Goal: Task Accomplishment & Management: Complete application form

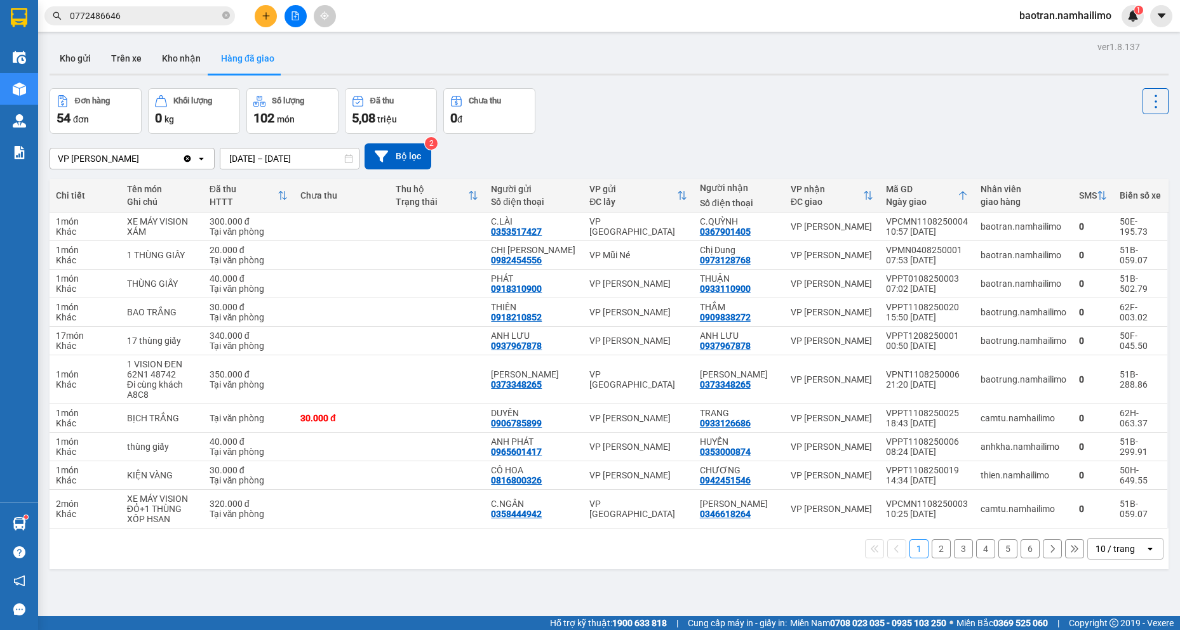
click at [180, 51] on button "Kho nhận" at bounding box center [181, 58] width 59 height 30
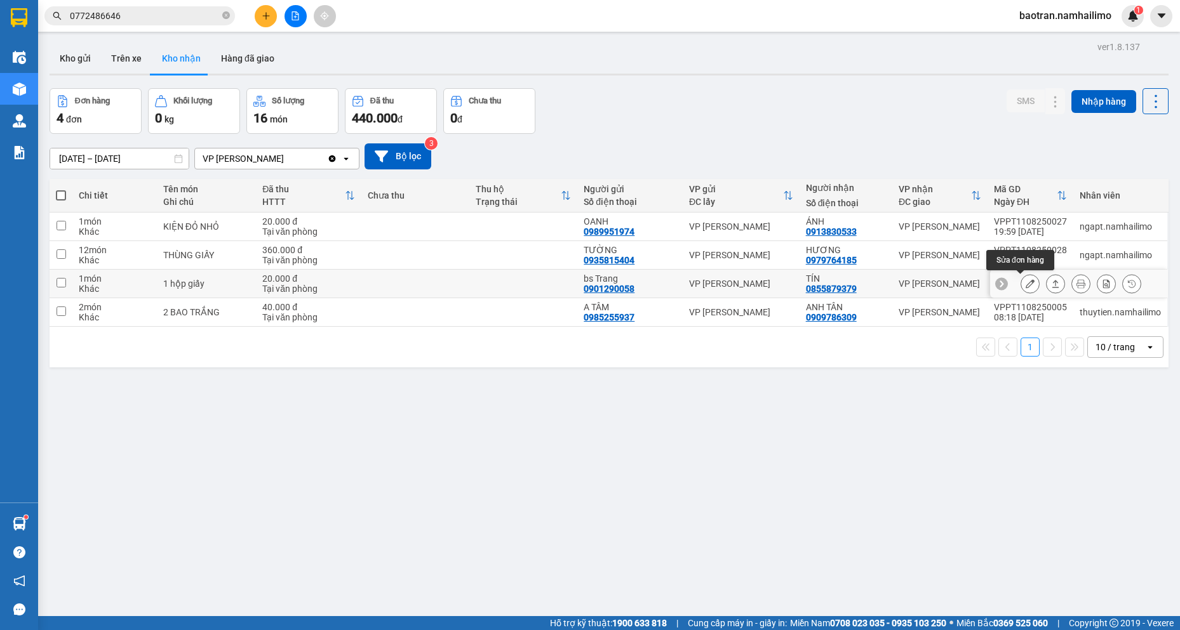
click at [1025, 289] on button at bounding box center [1030, 284] width 18 height 22
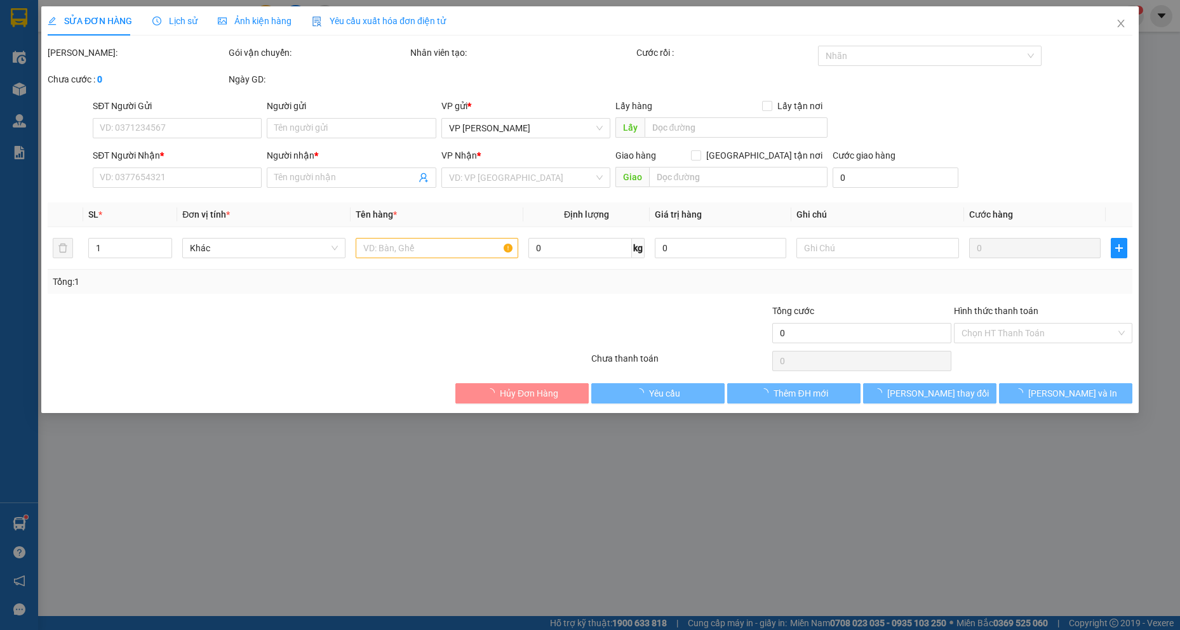
type input "0901290058"
type input "bs Trang"
type input "0855879379"
type input "TÍN"
type input "20.000"
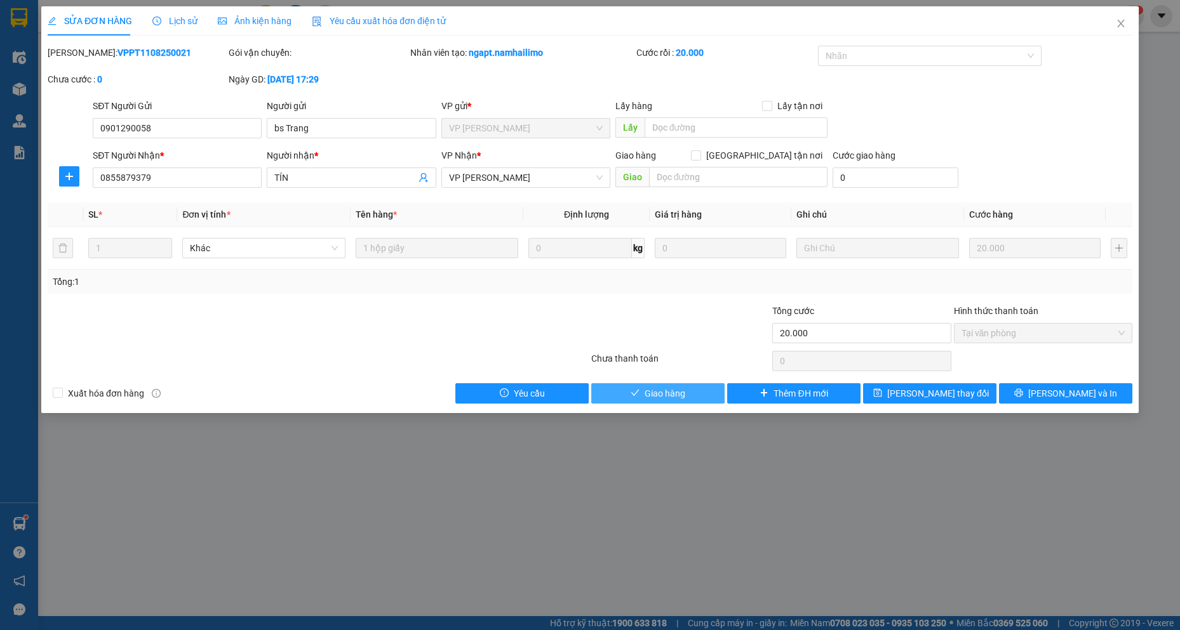
click at [653, 396] on span "Giao hàng" at bounding box center [664, 394] width 41 height 14
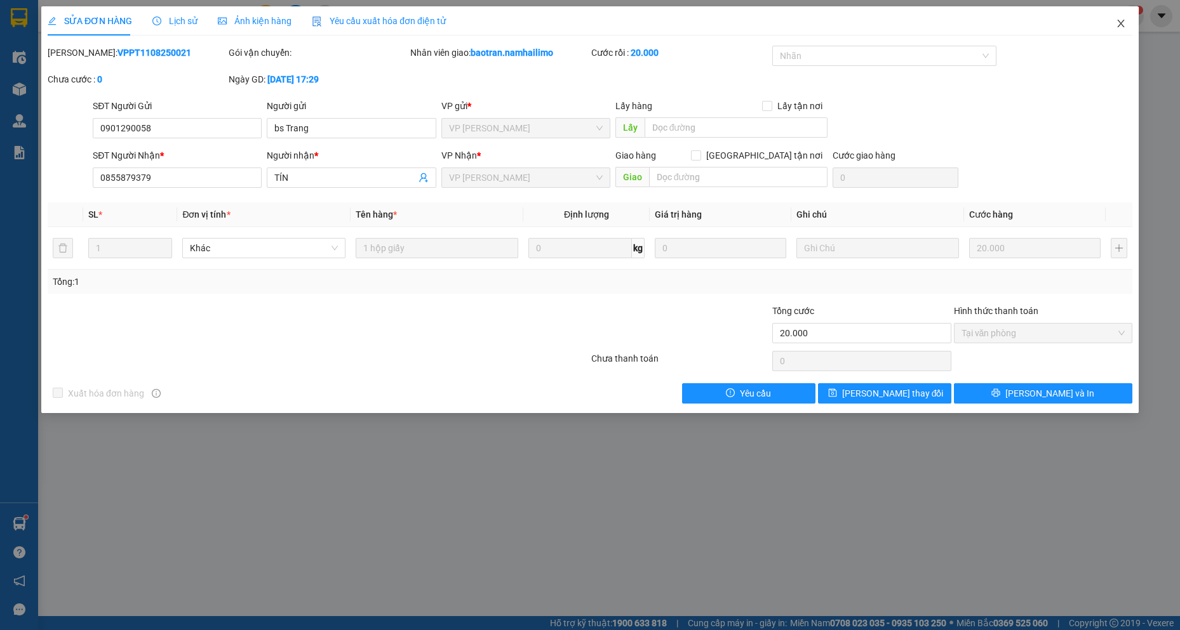
click at [1117, 20] on icon "close" at bounding box center [1120, 23] width 10 height 10
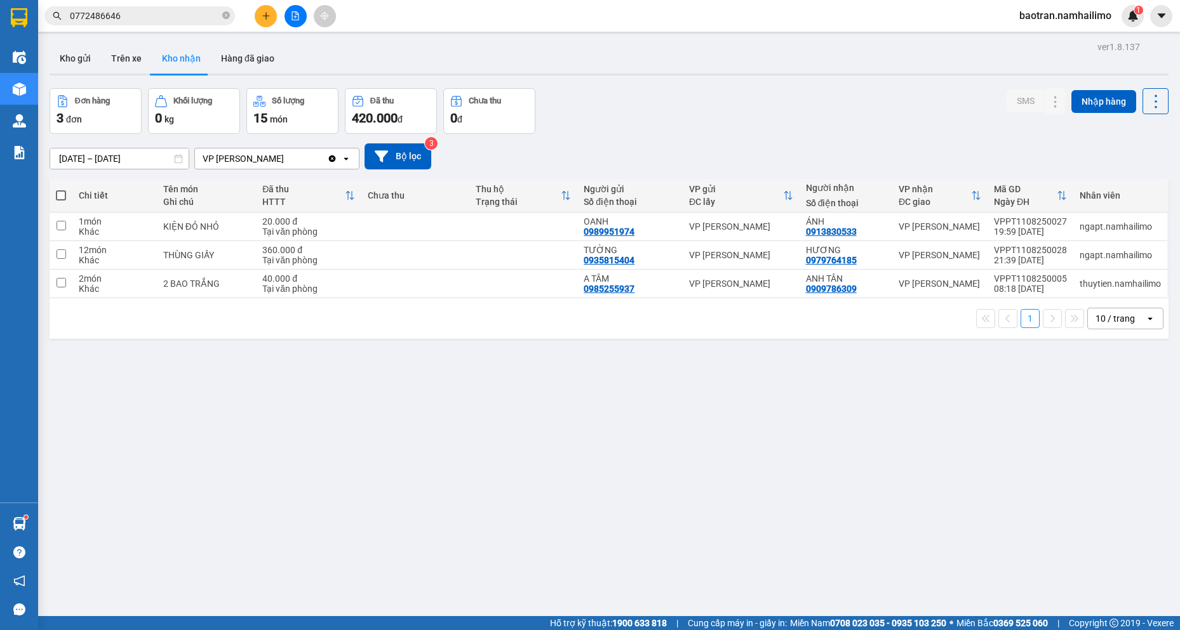
click at [1032, 422] on div "ver 1.8.137 Kho gửi Trên xe Kho nhận Hàng đã giao Đơn hàng 3 đơn Khối lượng 0 k…" at bounding box center [608, 353] width 1129 height 630
